Goal: Book appointment/travel/reservation

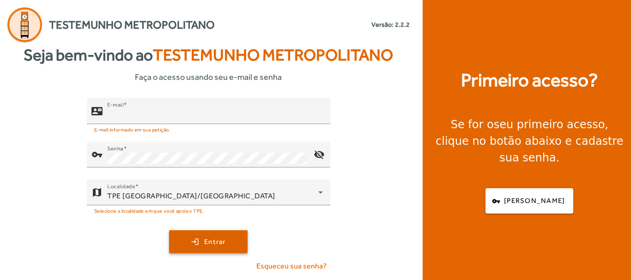
type input "**********"
click at [206, 243] on span "Entrar" at bounding box center [215, 242] width 22 height 11
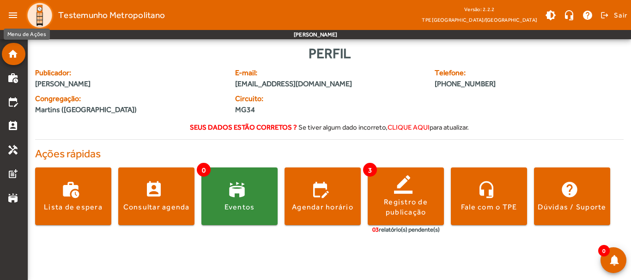
click at [13, 14] on mat-icon "menu" at bounding box center [13, 15] width 18 height 18
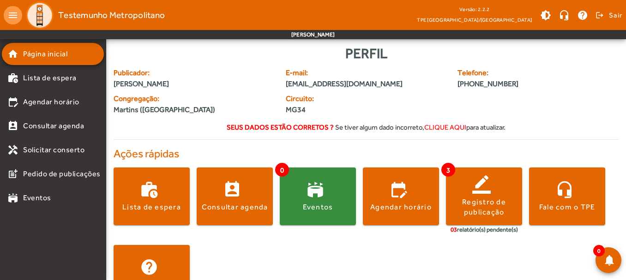
click at [447, 123] on span "clique aqui" at bounding box center [446, 127] width 42 height 8
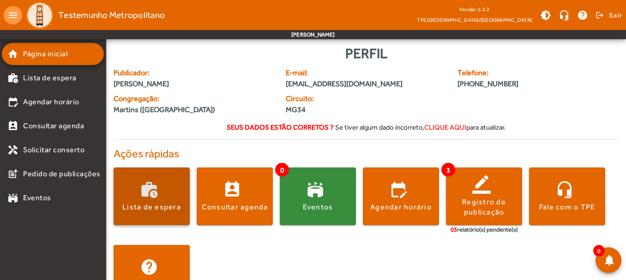
click at [139, 203] on div "Lista de espera" at bounding box center [151, 207] width 59 height 10
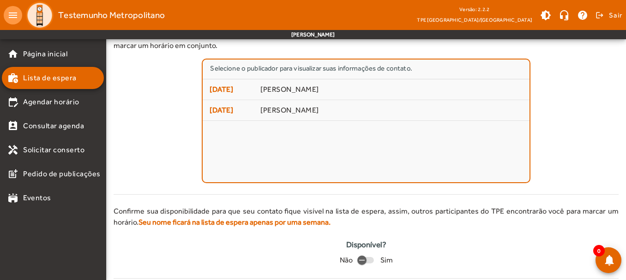
scroll to position [61, 0]
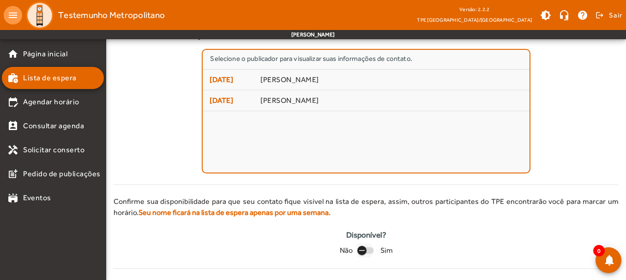
click at [365, 251] on icon "button" at bounding box center [362, 251] width 8 height 8
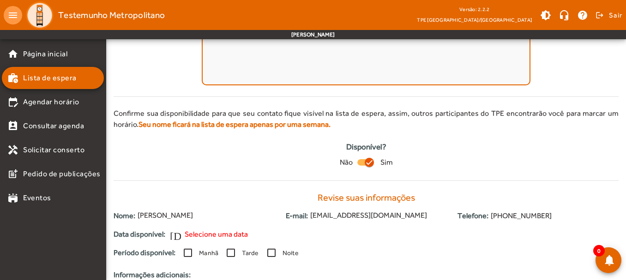
scroll to position [134, 0]
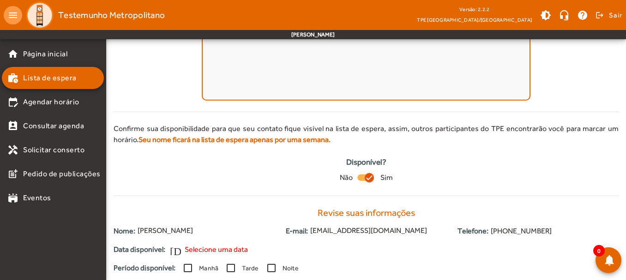
click at [369, 179] on icon "button" at bounding box center [369, 178] width 8 height 8
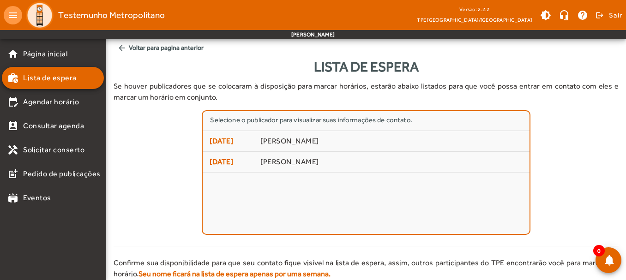
scroll to position [61, 0]
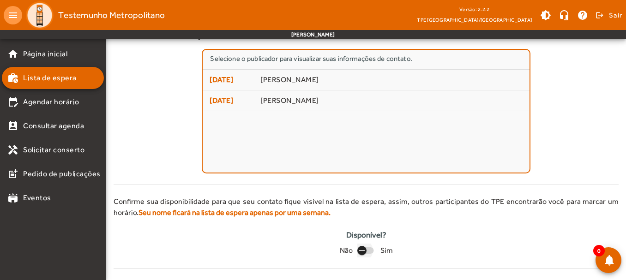
click at [368, 251] on div "button" at bounding box center [362, 251] width 22 height 22
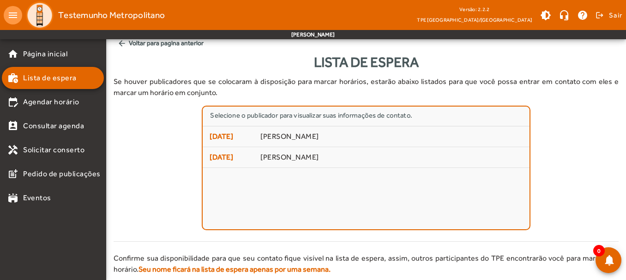
scroll to position [0, 0]
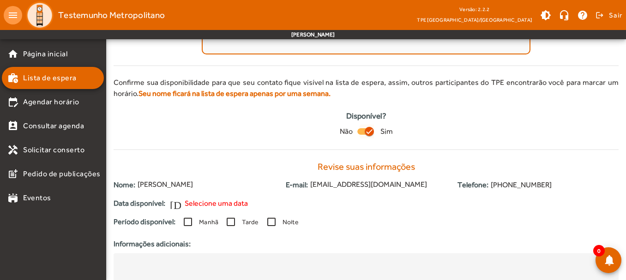
click at [368, 128] on icon "button" at bounding box center [369, 132] width 8 height 8
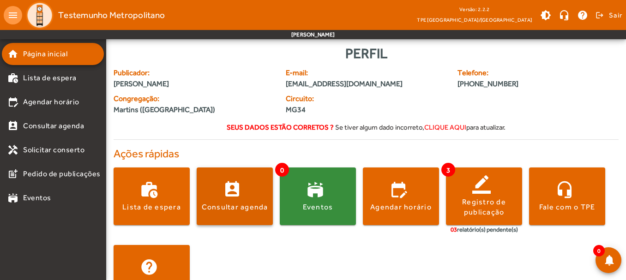
scroll to position [34, 0]
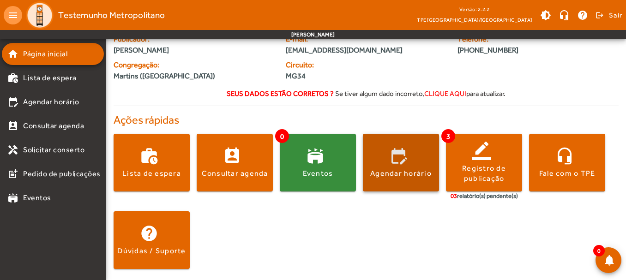
click at [402, 139] on span at bounding box center [401, 163] width 76 height 58
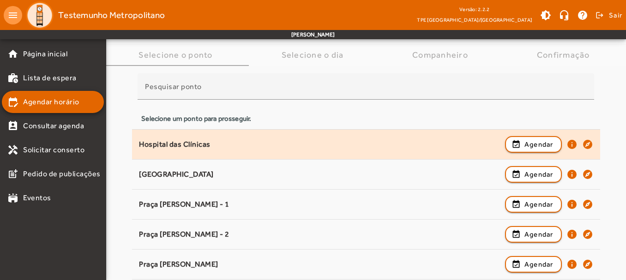
scroll to position [46, 0]
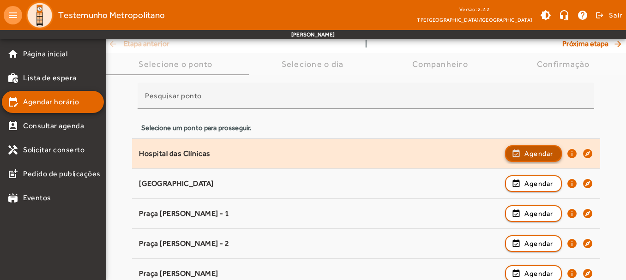
click at [528, 149] on span "Agendar" at bounding box center [539, 153] width 29 height 11
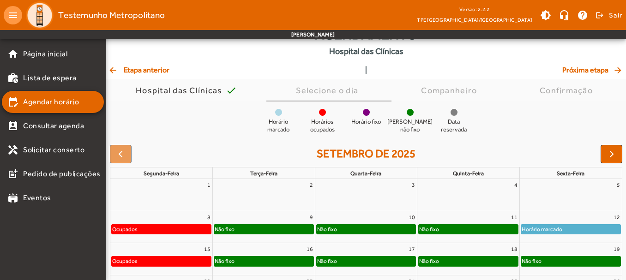
scroll to position [129, 0]
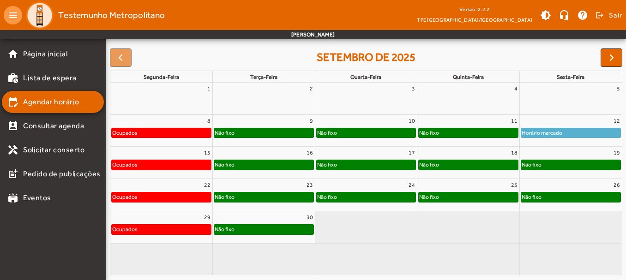
click at [250, 135] on div "Não fixo" at bounding box center [263, 132] width 99 height 9
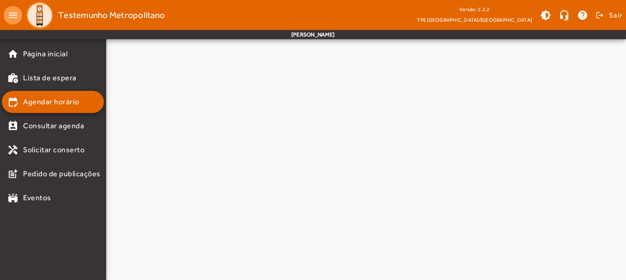
scroll to position [0, 0]
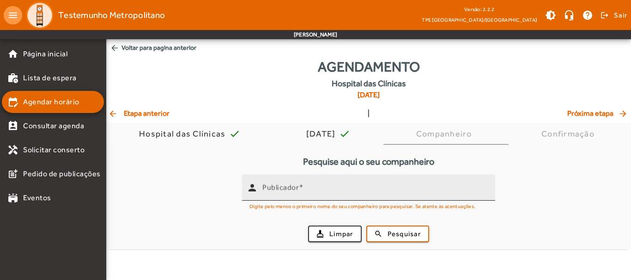
click at [299, 184] on mat-label "Publicador" at bounding box center [280, 187] width 36 height 9
click at [299, 186] on input "Publicador" at bounding box center [374, 191] width 225 height 11
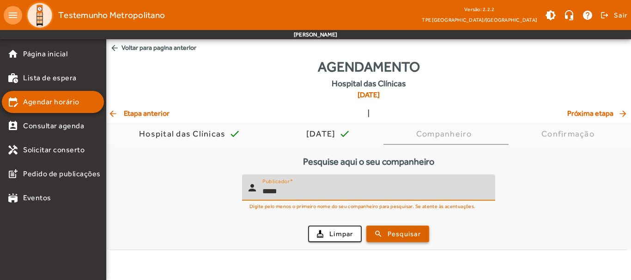
type input "*****"
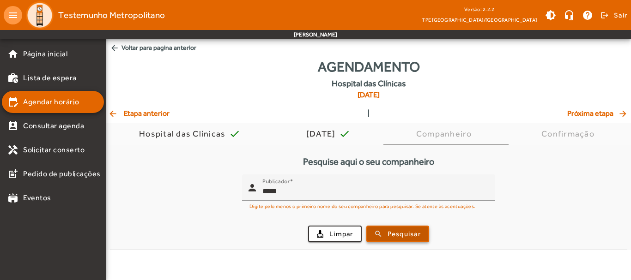
click at [408, 236] on span "Pesquisar" at bounding box center [404, 234] width 33 height 11
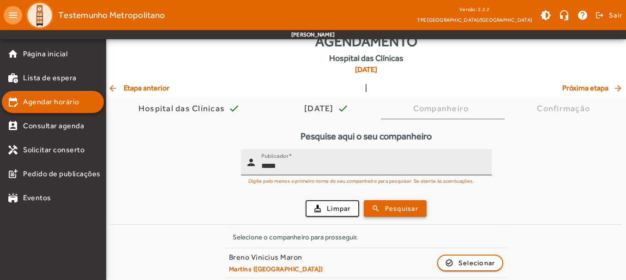
scroll to position [61, 0]
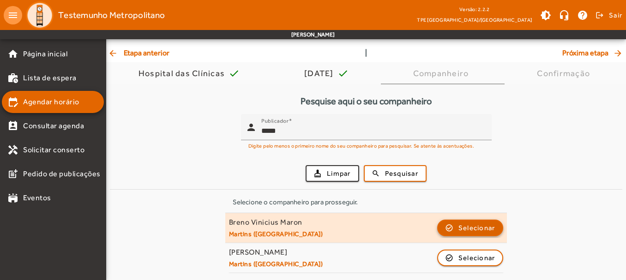
click at [466, 229] on span "Selecionar" at bounding box center [477, 228] width 37 height 11
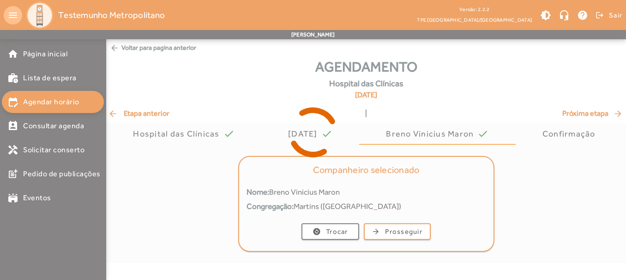
scroll to position [0, 0]
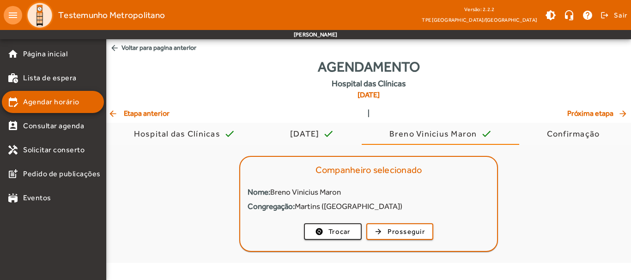
click at [152, 114] on span "arrow_back Etapa anterior" at bounding box center [138, 113] width 61 height 11
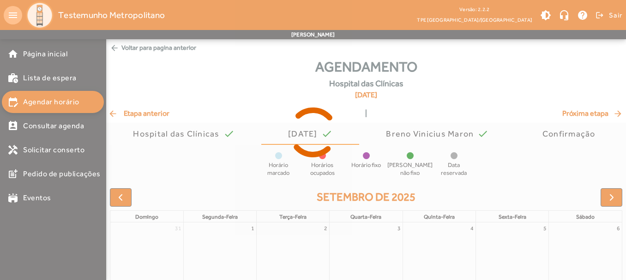
click at [152, 114] on icon at bounding box center [313, 132] width 626 height 69
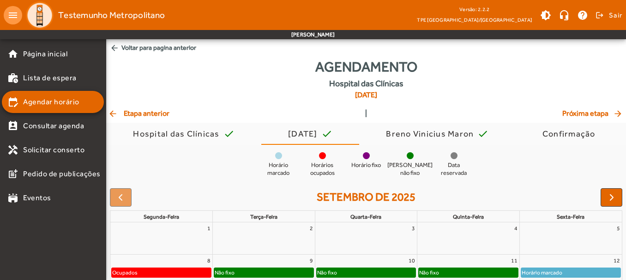
click at [155, 111] on span "arrow_back Etapa anterior" at bounding box center [138, 113] width 61 height 11
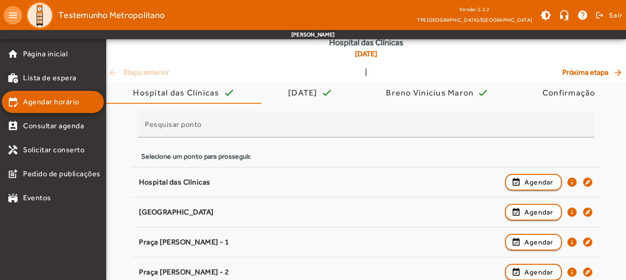
scroll to position [25, 0]
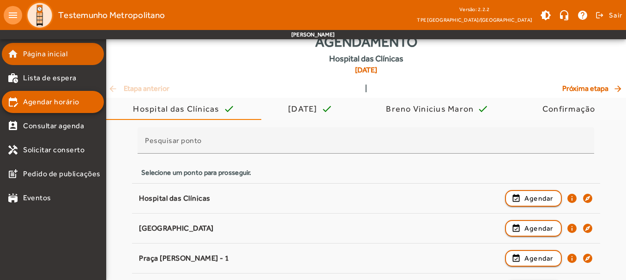
click at [73, 53] on link "home Página inicial" at bounding box center [55, 54] width 97 height 11
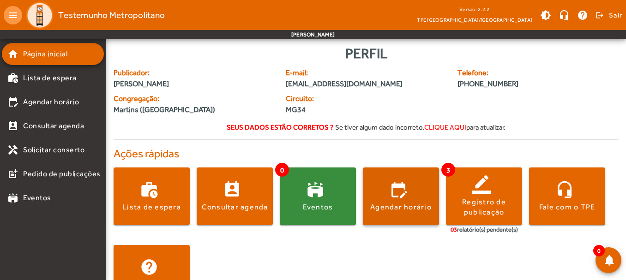
click at [400, 199] on span at bounding box center [401, 197] width 76 height 22
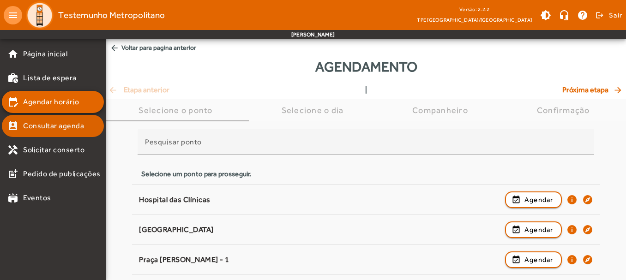
click at [60, 129] on span "Consultar agenda" at bounding box center [53, 126] width 61 height 11
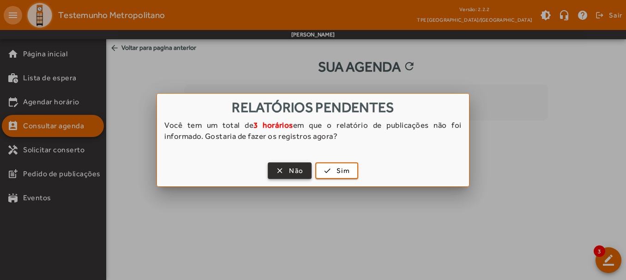
click at [285, 170] on span "button" at bounding box center [290, 171] width 42 height 22
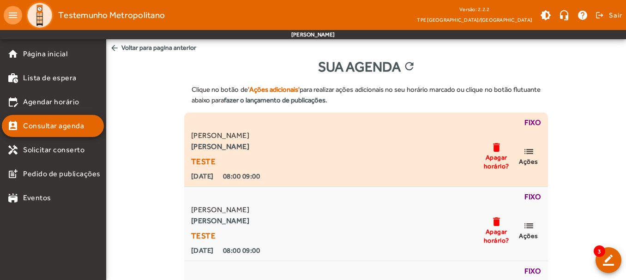
click at [533, 152] on mat-icon "list" at bounding box center [528, 152] width 11 height 12
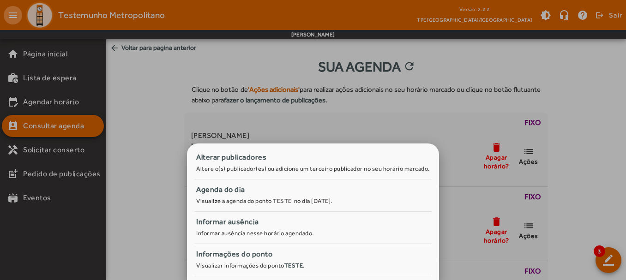
click at [585, 128] on div at bounding box center [313, 140] width 626 height 280
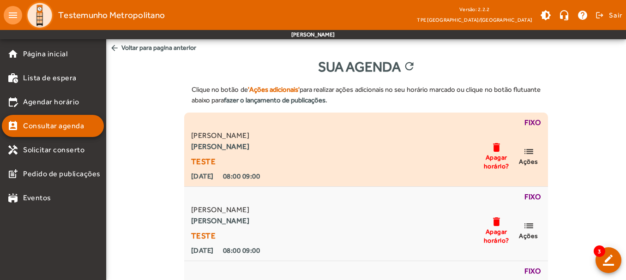
click at [522, 150] on span "list Ações" at bounding box center [529, 156] width 28 height 20
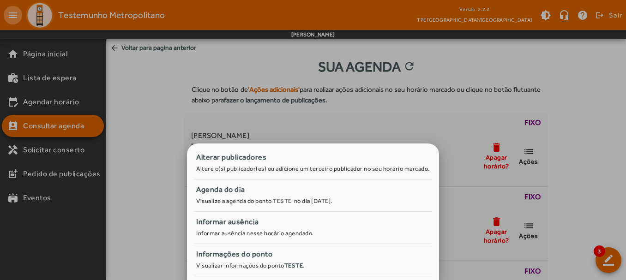
click at [563, 124] on div at bounding box center [313, 140] width 626 height 280
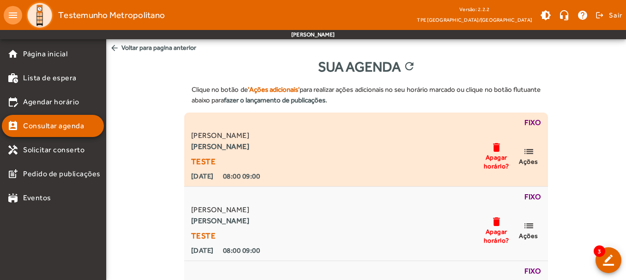
click at [530, 155] on mat-icon "list" at bounding box center [528, 152] width 11 height 12
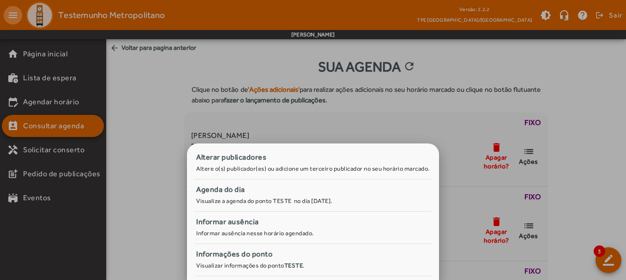
click at [144, 189] on div at bounding box center [313, 140] width 626 height 280
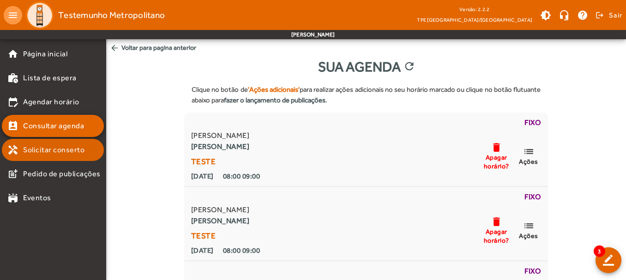
click at [73, 148] on span "Solicitar conserto" at bounding box center [53, 150] width 61 height 11
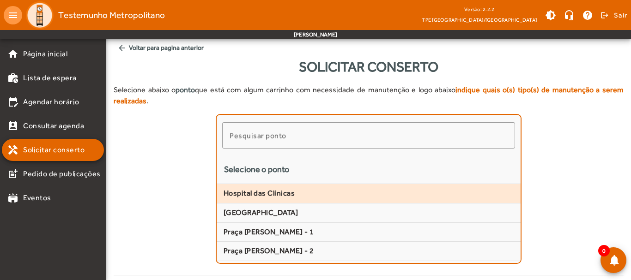
click at [297, 194] on span "Hospital das Clínicas" at bounding box center [369, 194] width 290 height 10
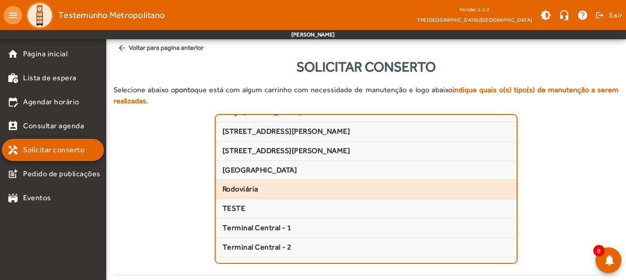
scroll to position [191, 0]
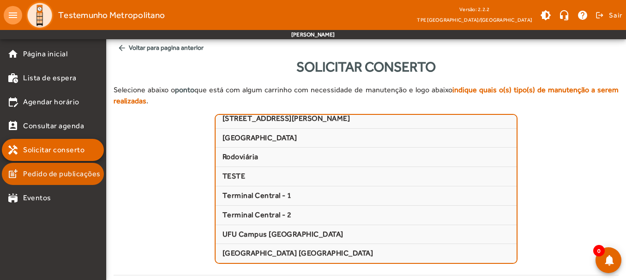
click at [27, 176] on span "Pedido de publicações" at bounding box center [62, 174] width 78 height 11
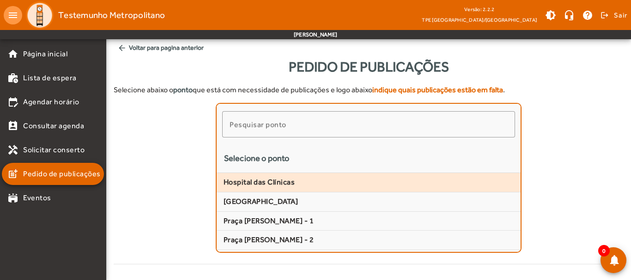
click at [313, 180] on span "Hospital das Clínicas" at bounding box center [369, 183] width 290 height 10
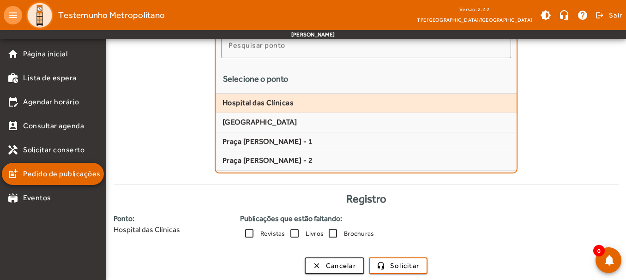
scroll to position [81, 0]
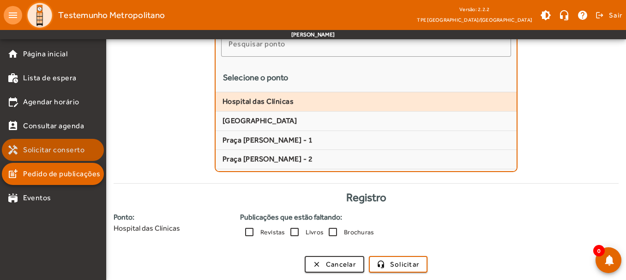
click at [70, 153] on span "Solicitar conserto" at bounding box center [53, 150] width 61 height 11
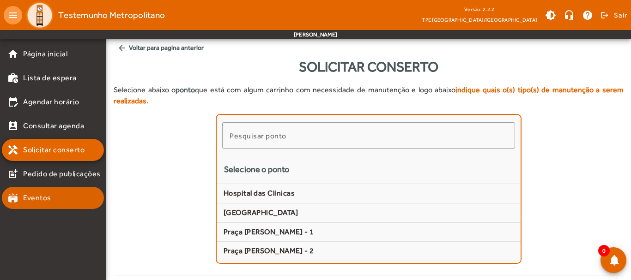
click at [57, 201] on link "stadium Eventos" at bounding box center [55, 198] width 97 height 11
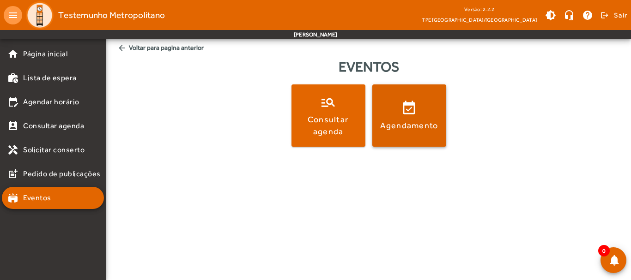
click at [422, 101] on span at bounding box center [409, 116] width 74 height 62
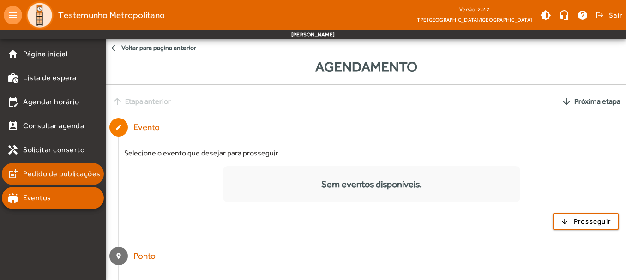
click at [76, 174] on span "Pedido de publicações" at bounding box center [62, 174] width 78 height 11
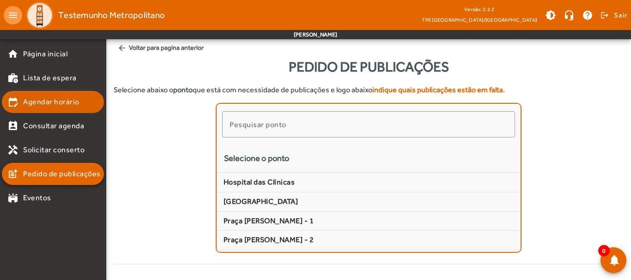
click at [43, 103] on span "Agendar horário" at bounding box center [51, 102] width 56 height 11
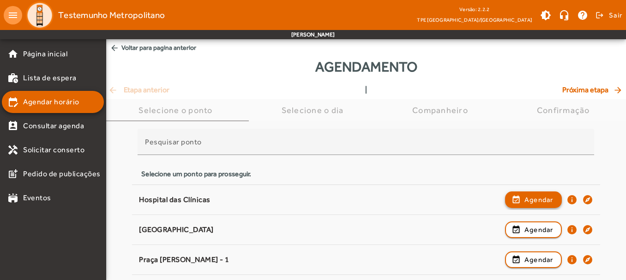
click at [520, 195] on span "button" at bounding box center [533, 200] width 55 height 22
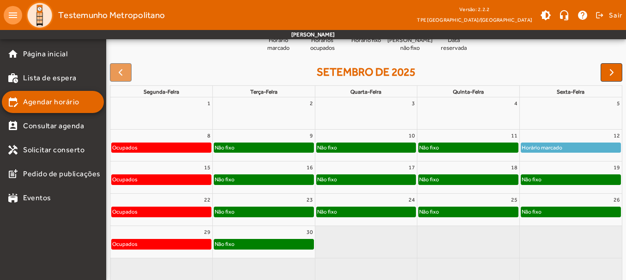
scroll to position [129, 0]
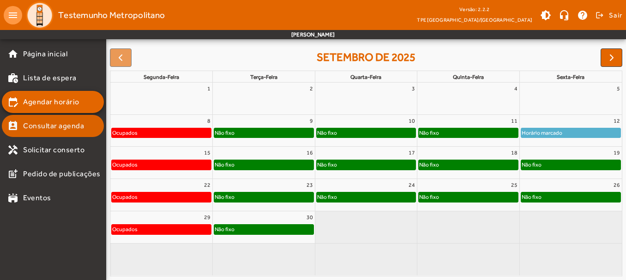
click at [40, 124] on mat-list-item "perm_contact_calendar Consultar agenda" at bounding box center [53, 126] width 102 height 22
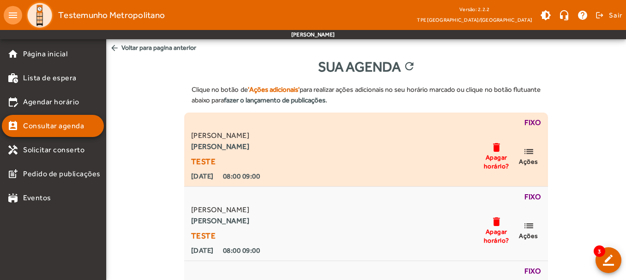
click at [535, 158] on span "Ações" at bounding box center [528, 162] width 19 height 8
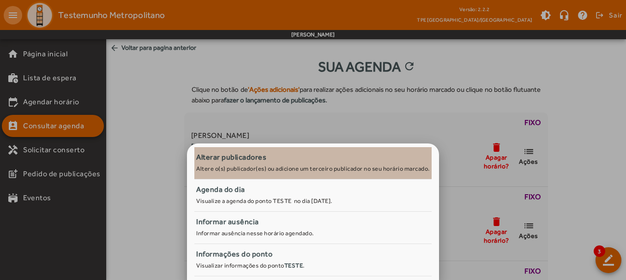
click at [251, 164] on span "Alterar publicadores Altere o(s) publicador(es) ou adicione um terceiro publica…" at bounding box center [313, 162] width 234 height 21
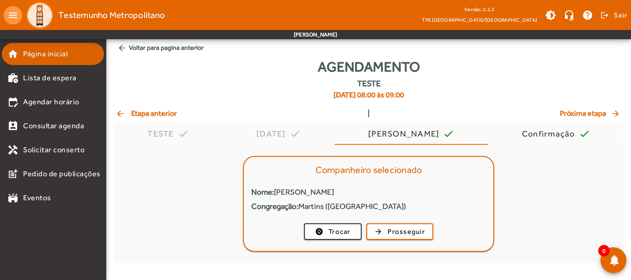
click at [39, 49] on span "Página inicial" at bounding box center [45, 54] width 44 height 11
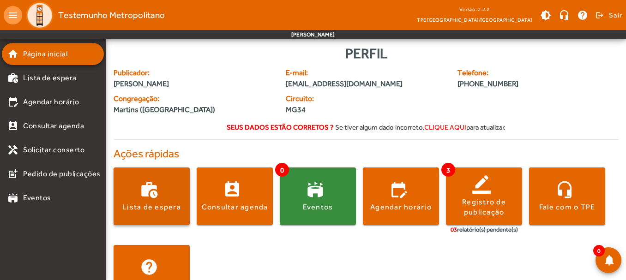
click at [146, 192] on span at bounding box center [152, 197] width 76 height 22
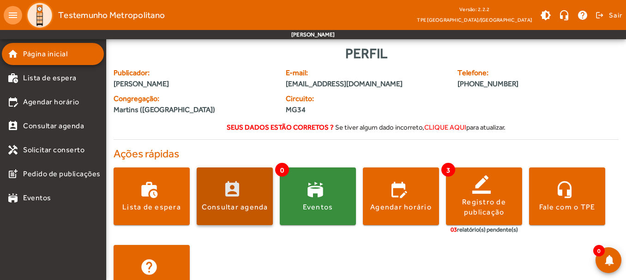
click at [244, 205] on div "Consultar agenda" at bounding box center [235, 207] width 67 height 10
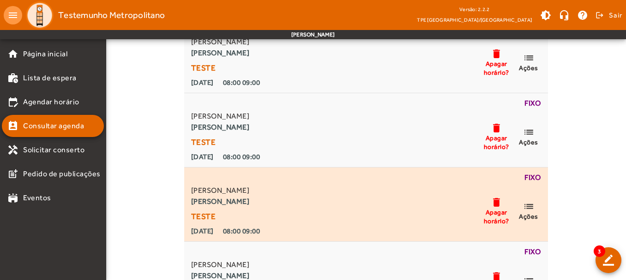
scroll to position [46, 0]
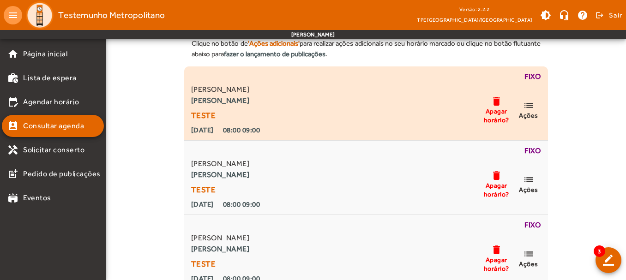
click at [532, 110] on mat-icon "list" at bounding box center [528, 106] width 11 height 12
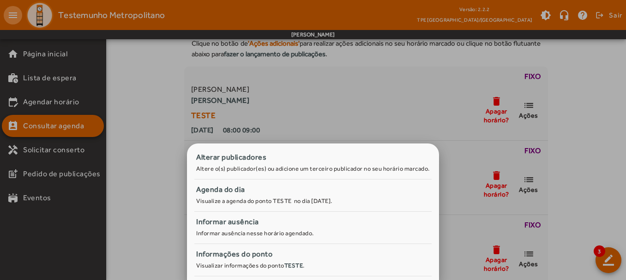
click at [137, 69] on div at bounding box center [313, 140] width 626 height 280
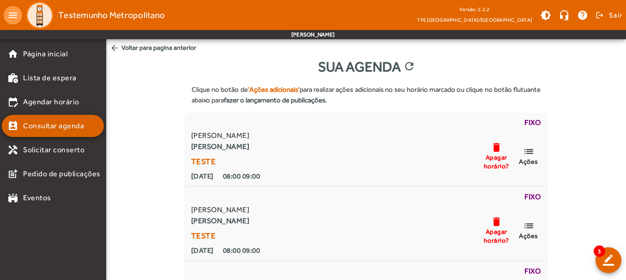
click at [60, 125] on span "Consultar agenda" at bounding box center [53, 126] width 61 height 11
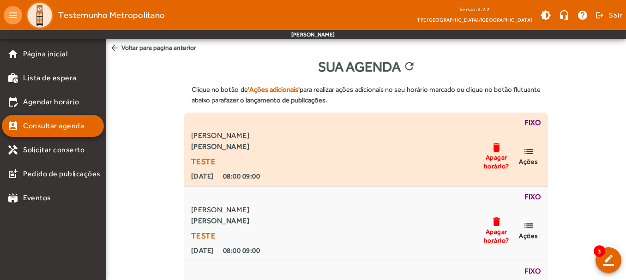
click at [530, 153] on mat-icon "list" at bounding box center [528, 152] width 11 height 12
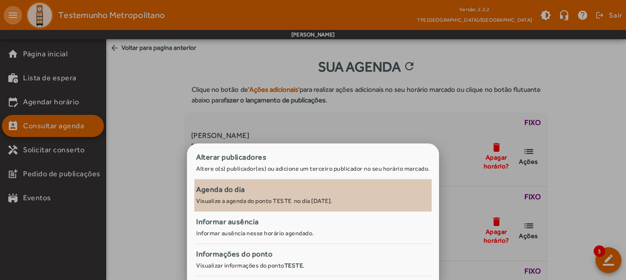
click at [274, 197] on span "Agenda do dia Visualize a agenda do ponto TESTE no dia [DATE]." at bounding box center [313, 194] width 234 height 21
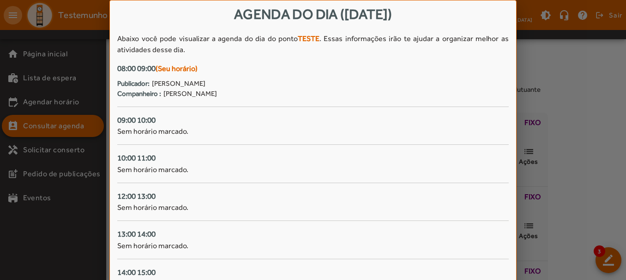
click at [603, 61] on div at bounding box center [313, 140] width 626 height 280
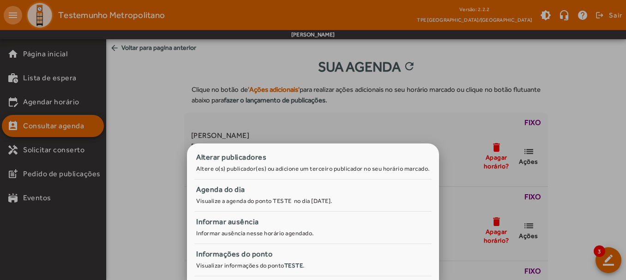
click at [577, 73] on div at bounding box center [313, 140] width 626 height 280
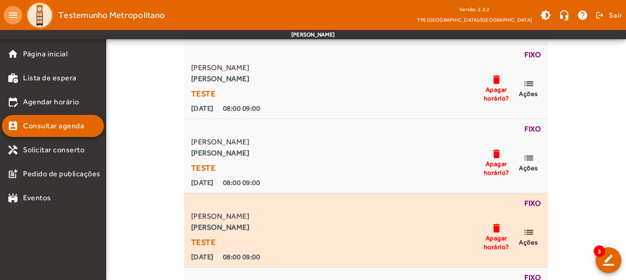
scroll to position [140, 0]
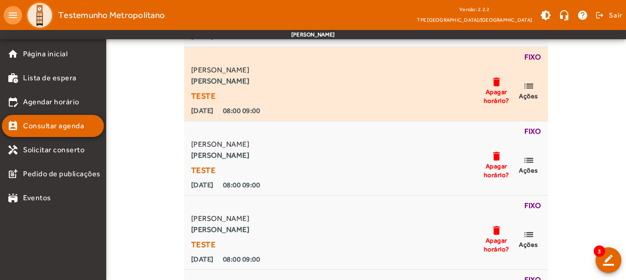
click at [529, 93] on span "Ações" at bounding box center [528, 96] width 19 height 8
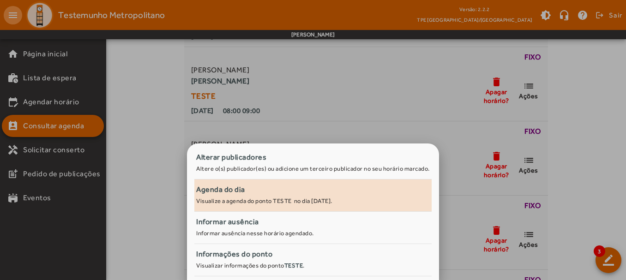
click at [252, 195] on div "Agenda do dia" at bounding box center [313, 189] width 234 height 11
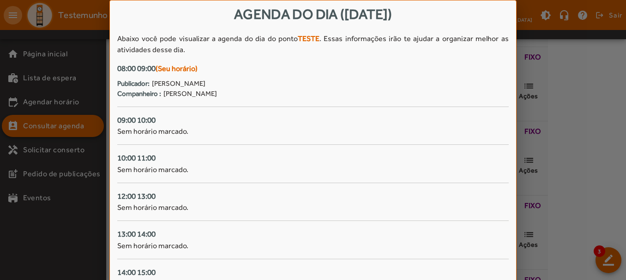
click at [310, 40] on strong "TESTE" at bounding box center [309, 38] width 22 height 9
click at [577, 68] on div at bounding box center [313, 140] width 626 height 280
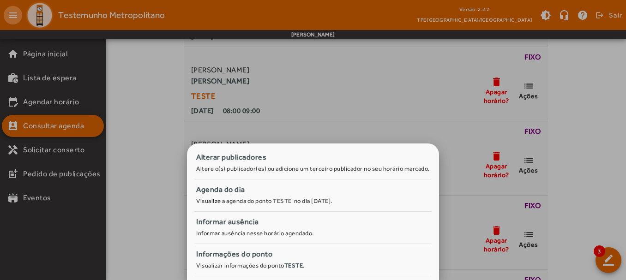
click at [571, 82] on div at bounding box center [313, 140] width 626 height 280
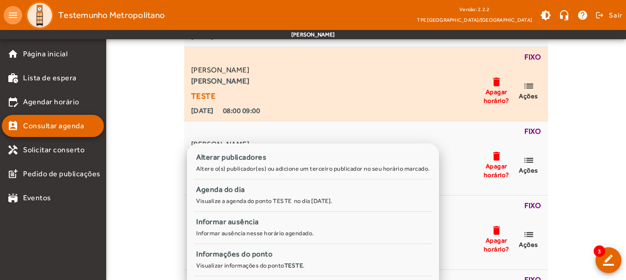
scroll to position [140, 0]
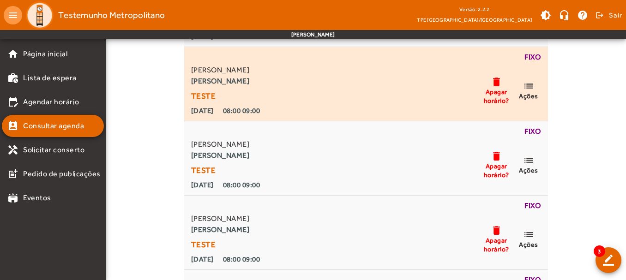
click at [529, 84] on mat-icon "list" at bounding box center [528, 86] width 11 height 12
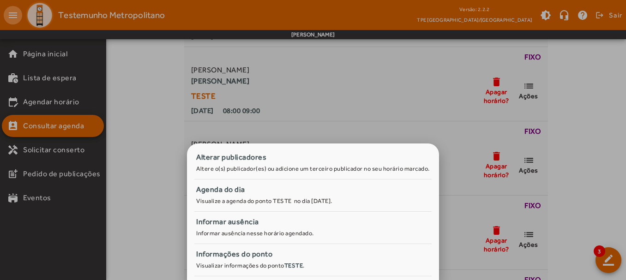
scroll to position [0, 0]
click at [573, 74] on div at bounding box center [313, 140] width 626 height 280
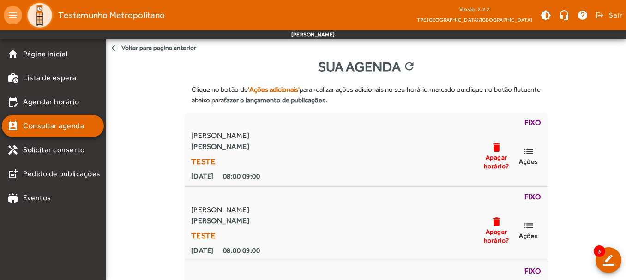
scroll to position [140, 0]
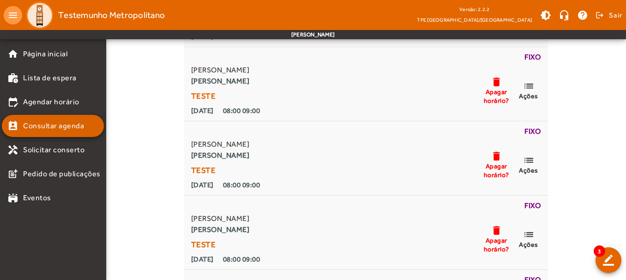
click at [39, 128] on span "Consultar agenda" at bounding box center [53, 126] width 61 height 11
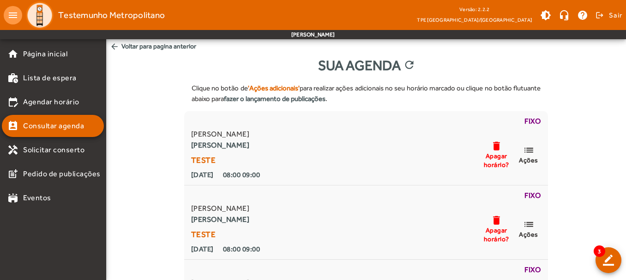
scroll to position [0, 0]
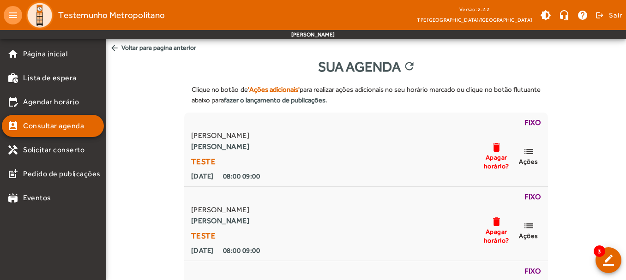
click at [158, 48] on span "arrow_back Voltar para pagina anterior" at bounding box center [366, 47] width 520 height 17
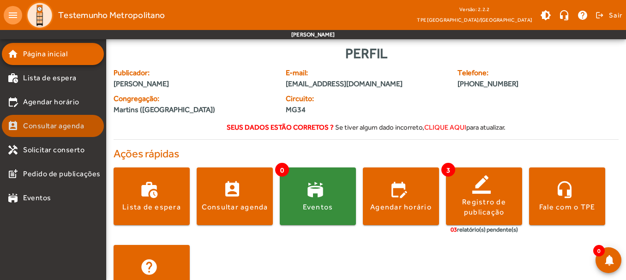
drag, startPoint x: 28, startPoint y: 132, endPoint x: 21, endPoint y: 131, distance: 7.4
click at [29, 132] on mat-list-item "perm_contact_calendar Consultar agenda" at bounding box center [53, 126] width 102 height 22
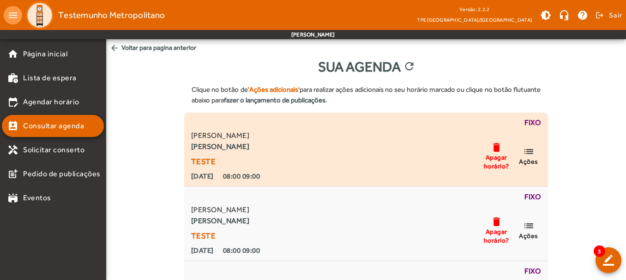
click at [536, 152] on span "list Ações" at bounding box center [529, 156] width 28 height 20
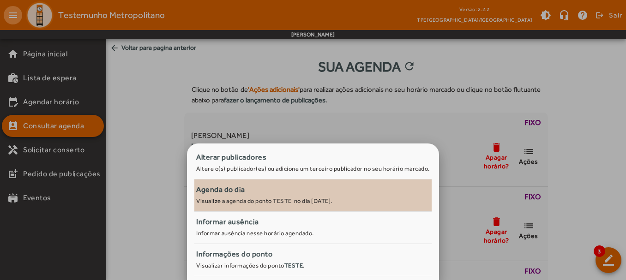
click at [265, 200] on small "Visualize a agenda do ponto TESTE no dia [DATE]." at bounding box center [264, 201] width 136 height 7
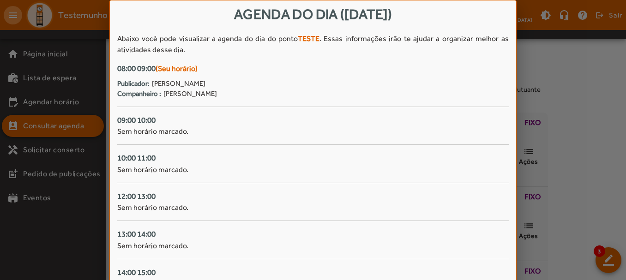
click at [594, 43] on div at bounding box center [313, 140] width 626 height 280
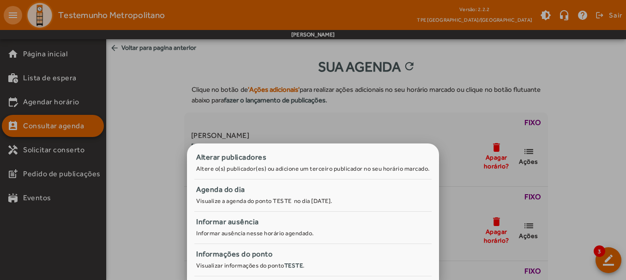
click at [155, 134] on div at bounding box center [313, 140] width 626 height 280
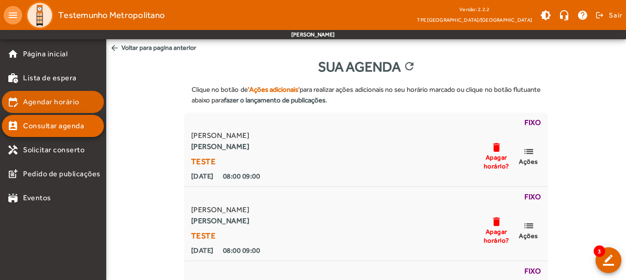
click at [49, 98] on span "Agendar horário" at bounding box center [51, 102] width 56 height 11
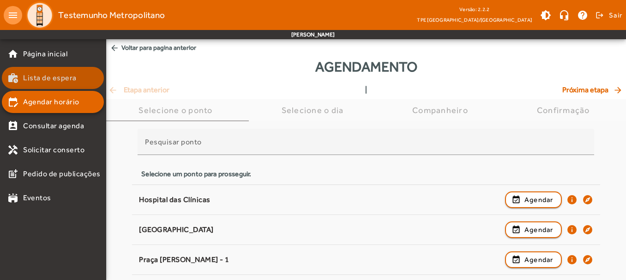
click at [49, 81] on span "Lista de espera" at bounding box center [50, 78] width 54 height 11
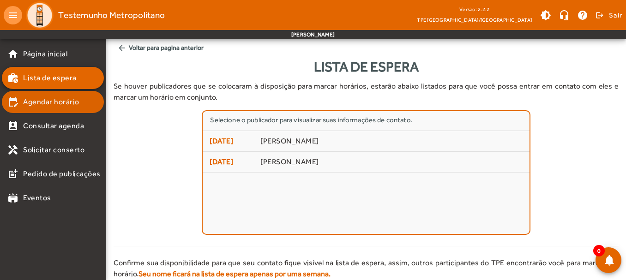
click at [56, 108] on mat-list-item "edit_calendar Agendar horário" at bounding box center [53, 102] width 102 height 22
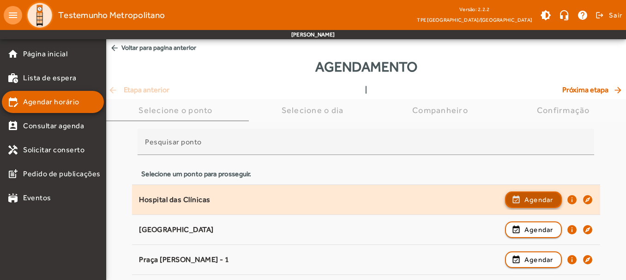
click at [547, 203] on span "Agendar" at bounding box center [539, 199] width 29 height 11
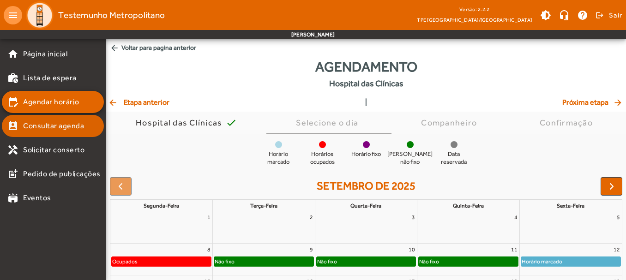
click at [53, 130] on span "Consultar agenda" at bounding box center [53, 126] width 61 height 11
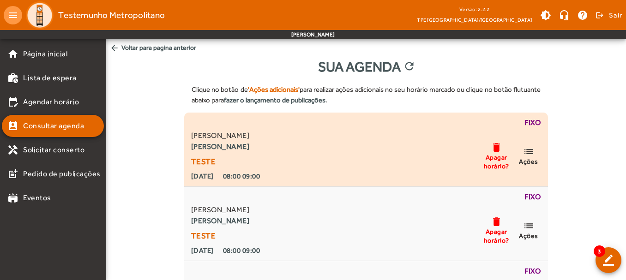
click at [527, 154] on mat-icon "list" at bounding box center [528, 152] width 11 height 12
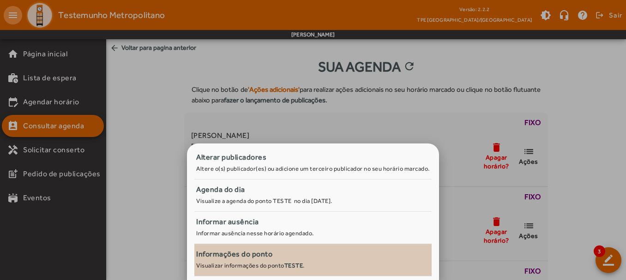
click at [361, 260] on div "Informações do ponto" at bounding box center [313, 254] width 234 height 11
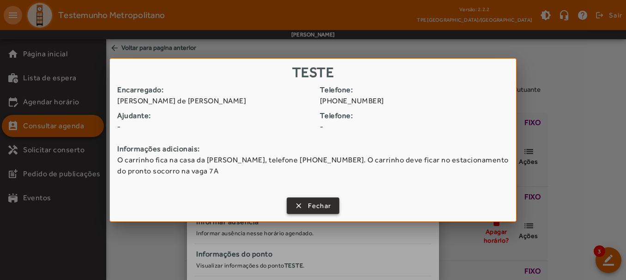
click at [319, 203] on span "Fechar" at bounding box center [320, 206] width 24 height 11
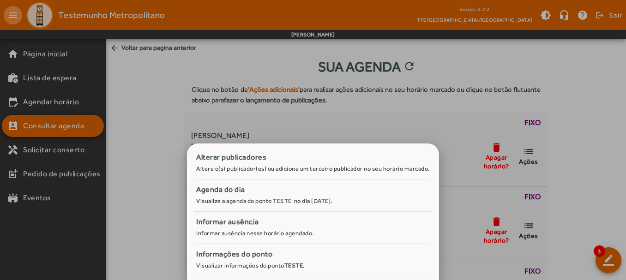
click at [605, 84] on div at bounding box center [313, 140] width 626 height 280
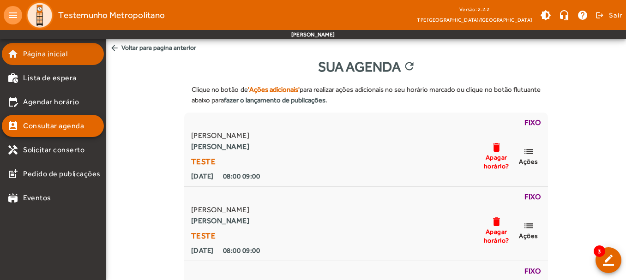
click at [49, 54] on span "Página inicial" at bounding box center [45, 54] width 44 height 11
